Goal: Find specific page/section: Find specific page/section

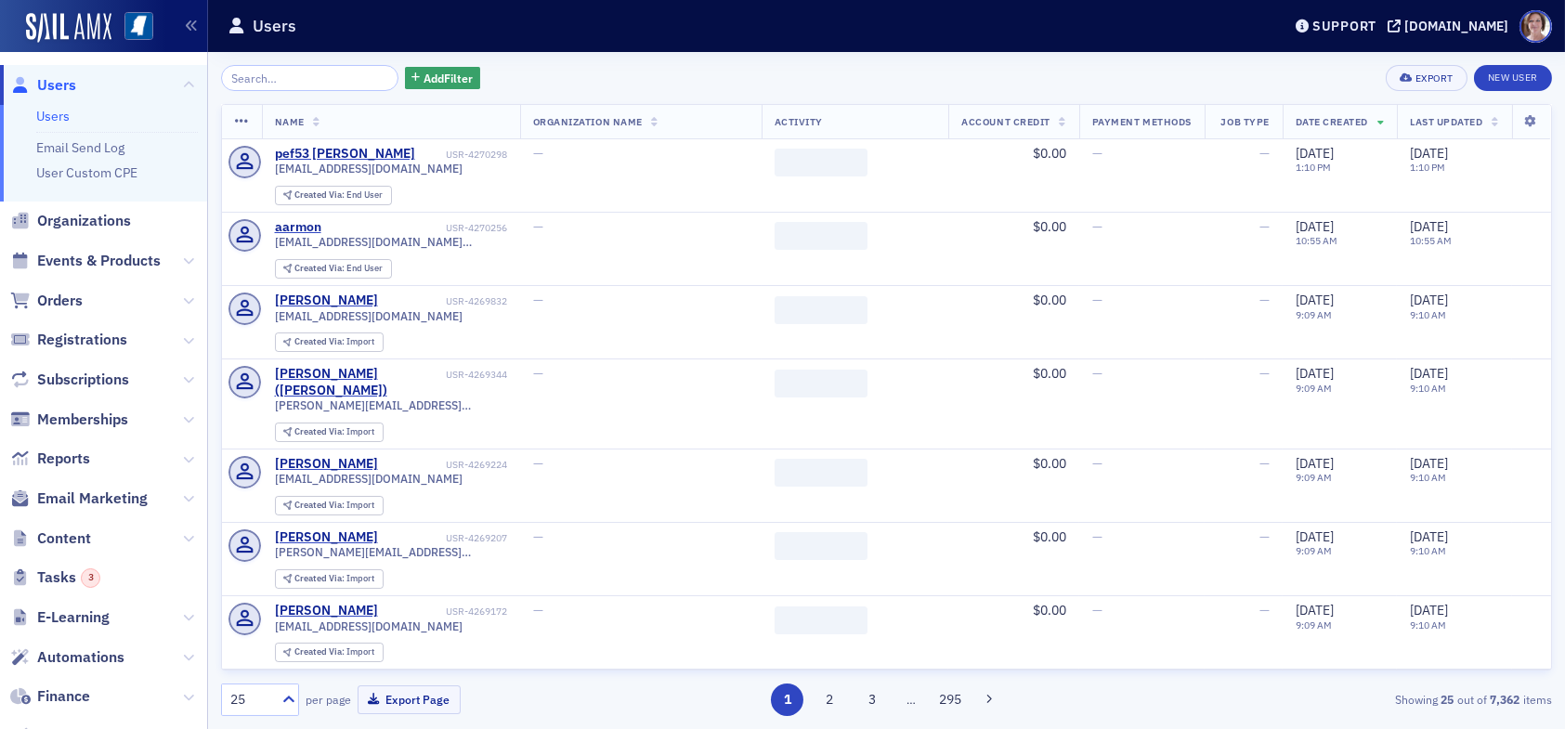
click at [296, 78] on input "search" at bounding box center [309, 78] width 177 height 26
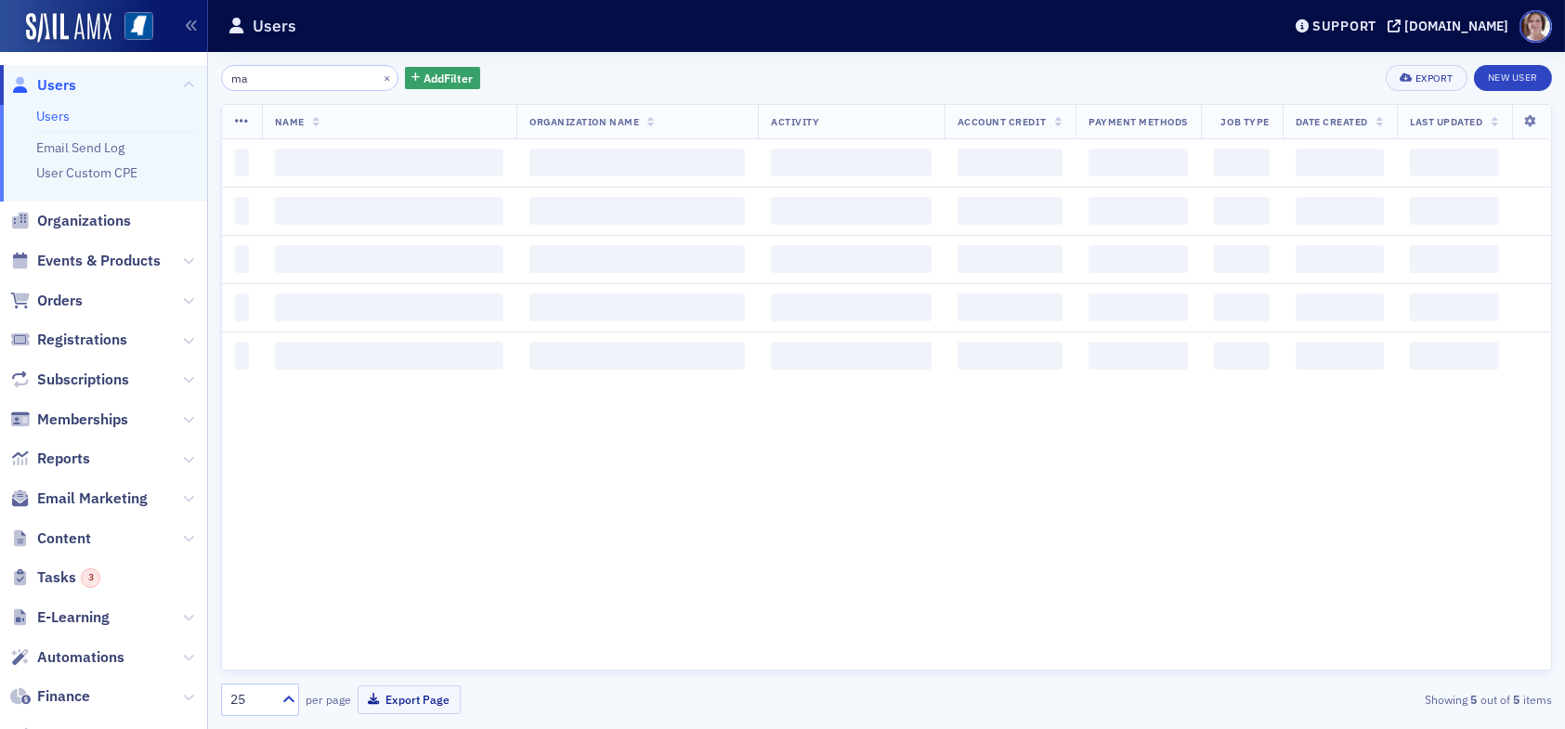
type input "m"
